Goal: Information Seeking & Learning: Learn about a topic

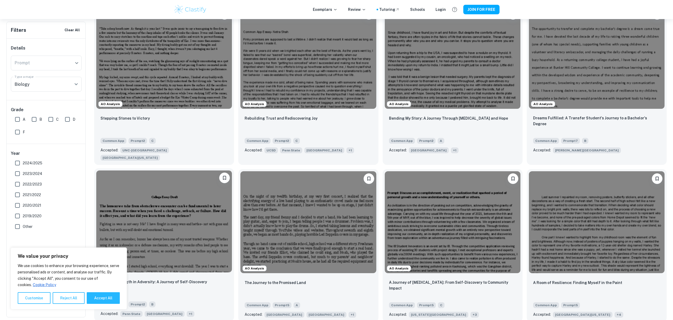
scroll to position [194, 0]
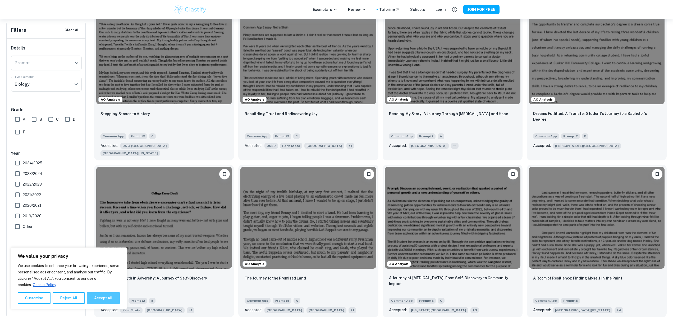
click at [106, 299] on button "Accept All" at bounding box center [103, 298] width 33 height 12
checkbox input "true"
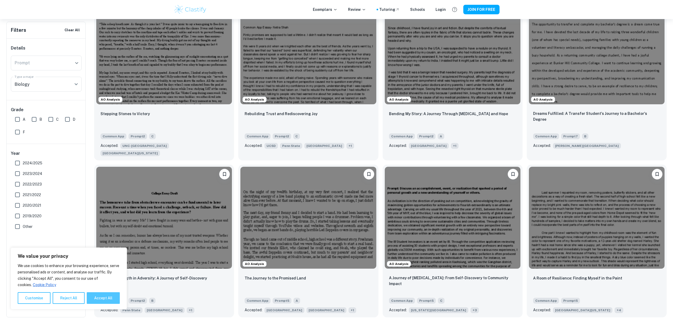
checkbox input "true"
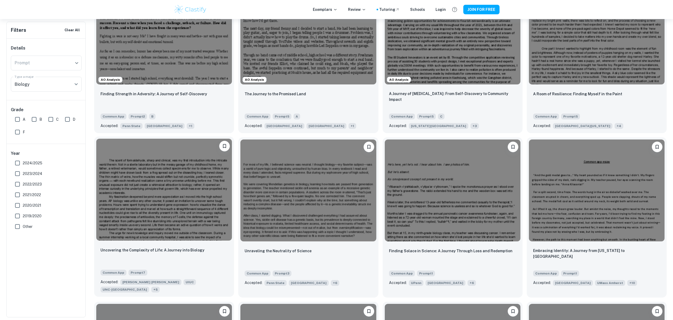
scroll to position [382, 0]
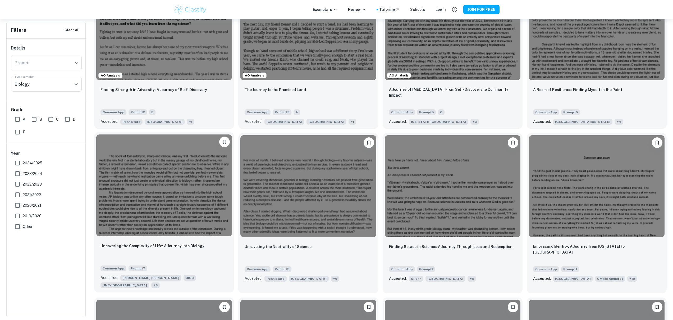
click at [127, 185] on img at bounding box center [164, 185] width 136 height 102
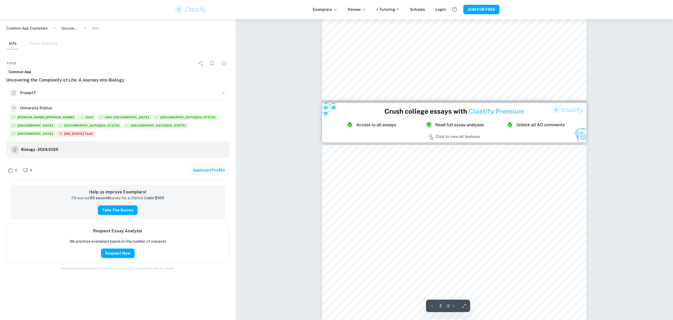
scroll to position [266, 0]
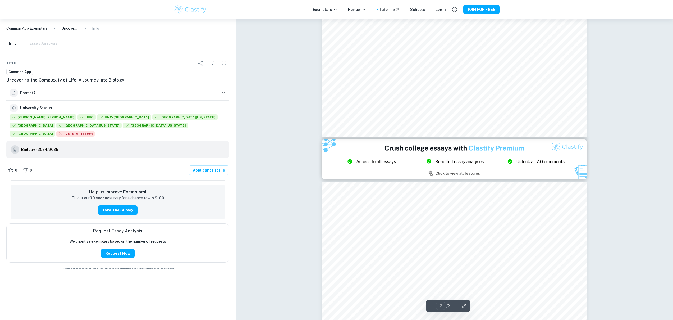
type input "1"
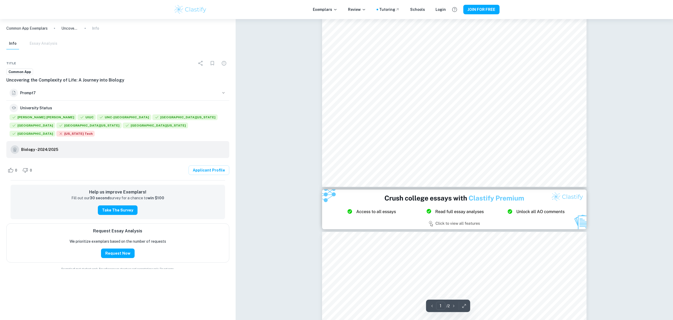
scroll to position [0, 0]
